Goal: Check status: Check status

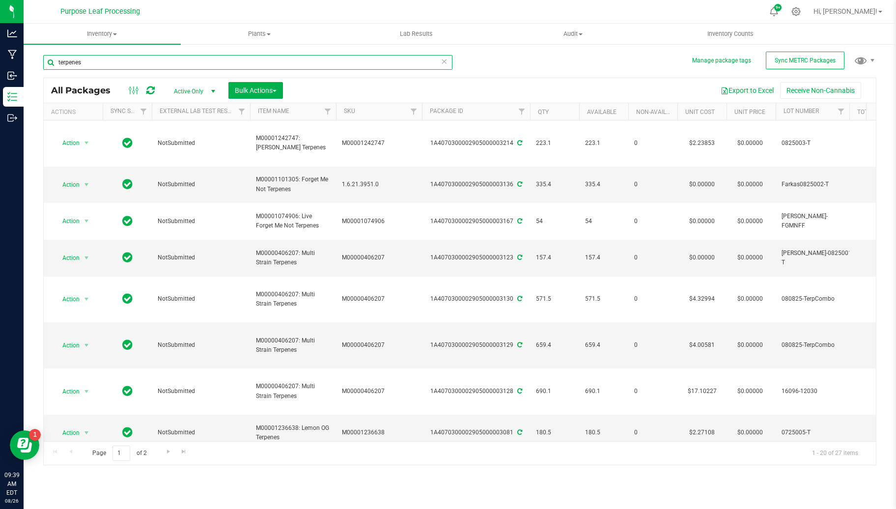
drag, startPoint x: 0, startPoint y: 0, endPoint x: 85, endPoint y: 61, distance: 104.2
click at [85, 61] on input "terpenes" at bounding box center [247, 62] width 409 height 15
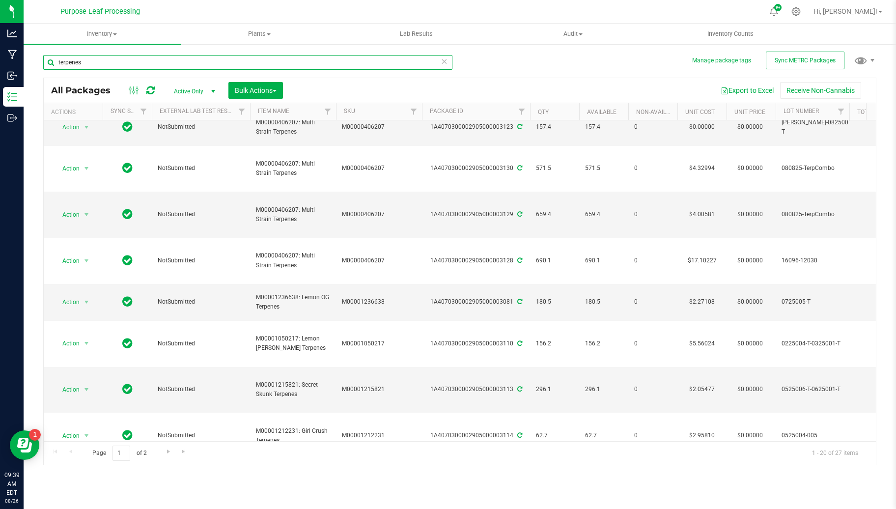
click at [85, 61] on input "terpenes" at bounding box center [247, 62] width 409 height 15
type input "jungle fuel"
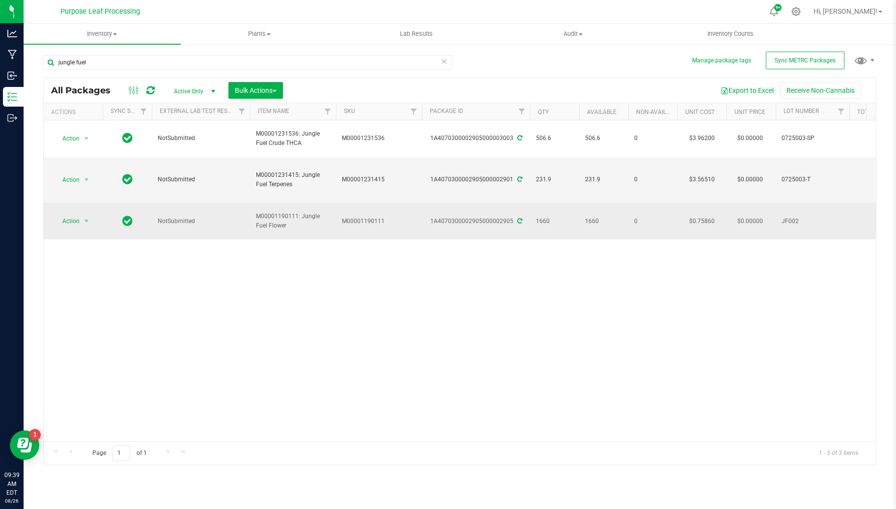
click at [439, 217] on div "1A4070300002905000002905" at bounding box center [476, 221] width 111 height 9
click at [85, 214] on span "select" at bounding box center [87, 221] width 12 height 14
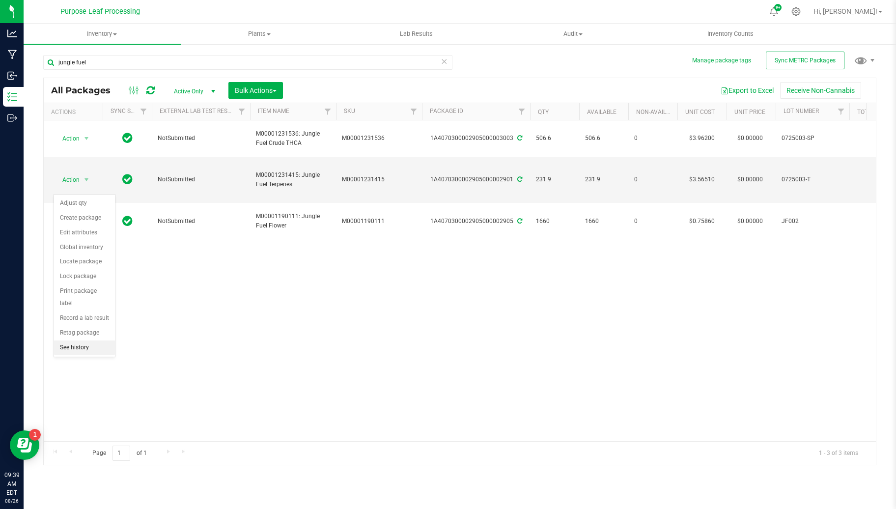
click at [73, 343] on li "See history" at bounding box center [84, 348] width 61 height 15
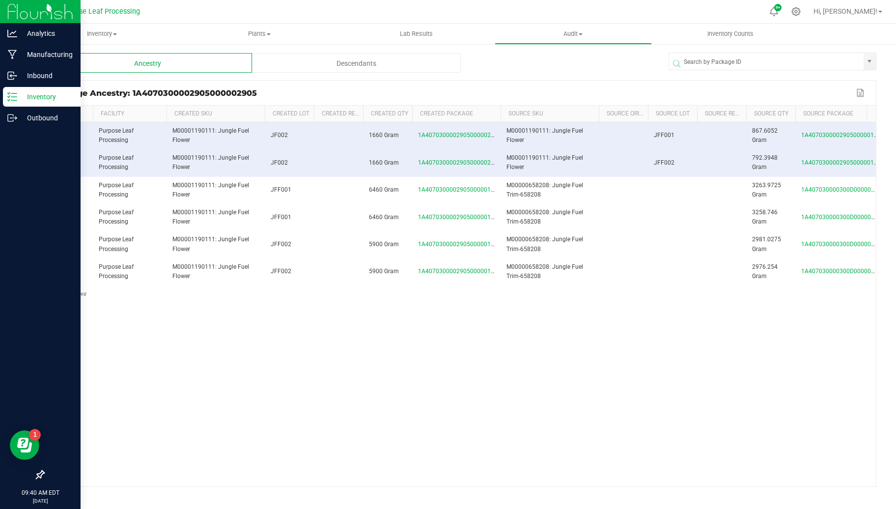
click at [20, 103] on div "Inventory" at bounding box center [42, 97] width 78 height 20
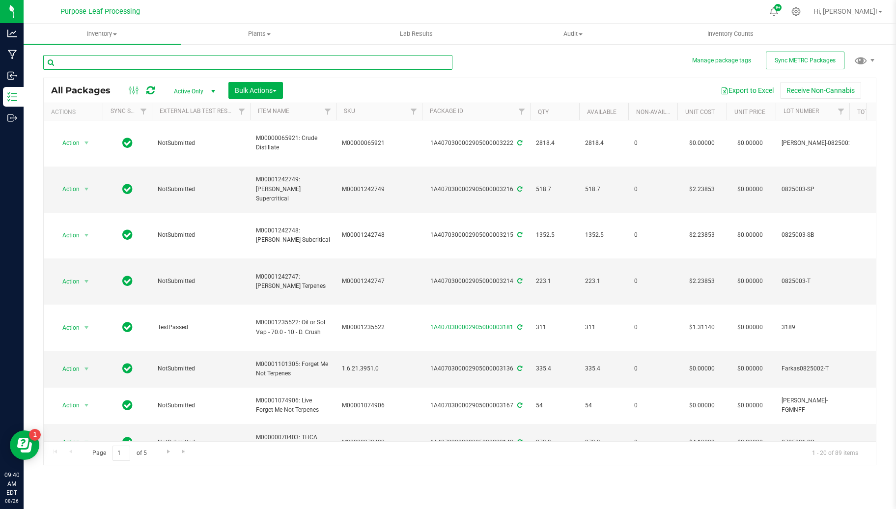
click at [144, 60] on input "text" at bounding box center [247, 62] width 409 height 15
type input "h"
type input "jungle fuel"
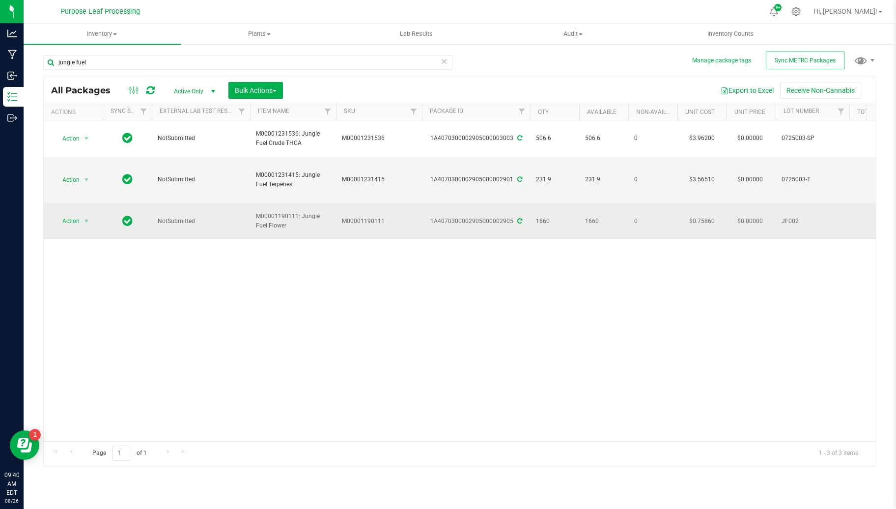
click at [479, 217] on div "1A4070300002905000002905" at bounding box center [476, 221] width 111 height 9
